Goal: Transaction & Acquisition: Purchase product/service

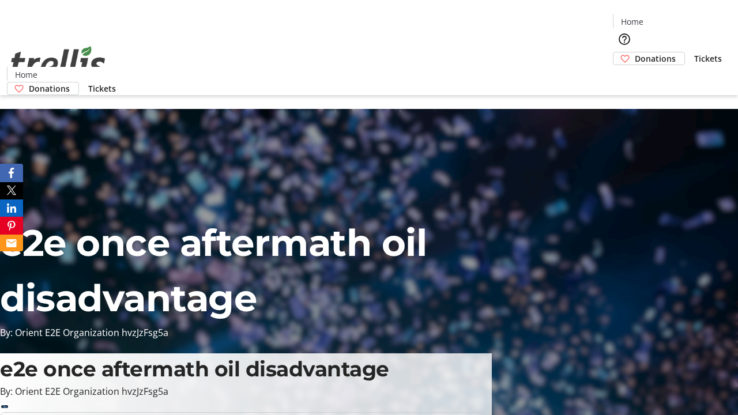
click at [694, 52] on span "Tickets" at bounding box center [708, 58] width 28 height 12
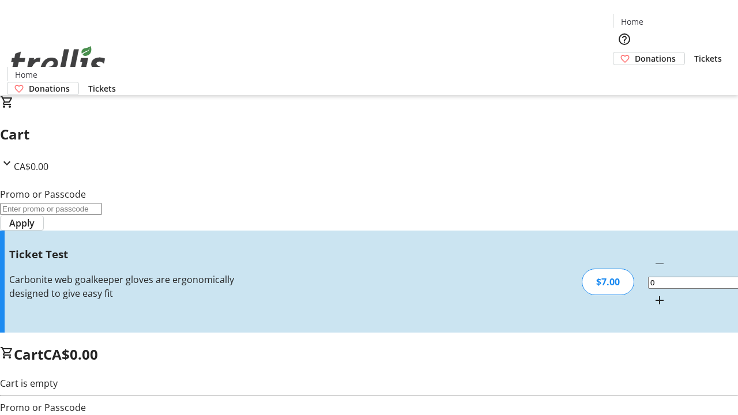
click at [653, 293] on mat-icon "Increment by one" at bounding box center [660, 300] width 14 height 14
type input "1"
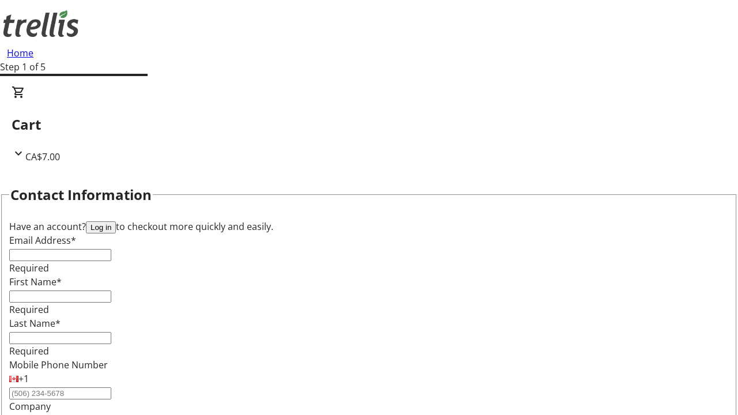
click at [116, 221] on button "Log in" at bounding box center [101, 227] width 30 height 12
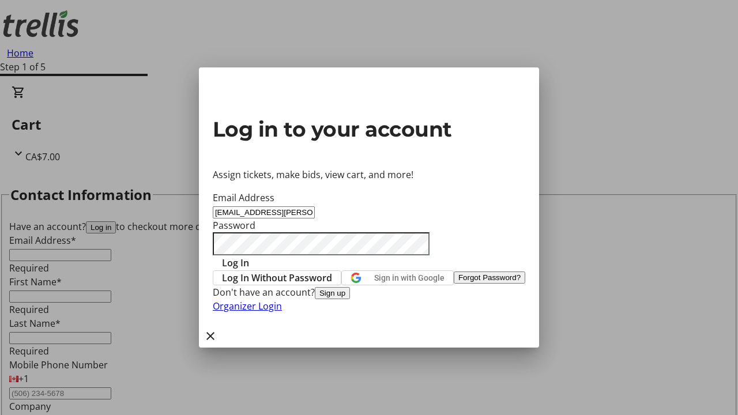
type input "[EMAIL_ADDRESS][PERSON_NAME][DOMAIN_NAME]"
click at [249, 256] on span "Log In" at bounding box center [235, 263] width 27 height 14
